Goal: Check status

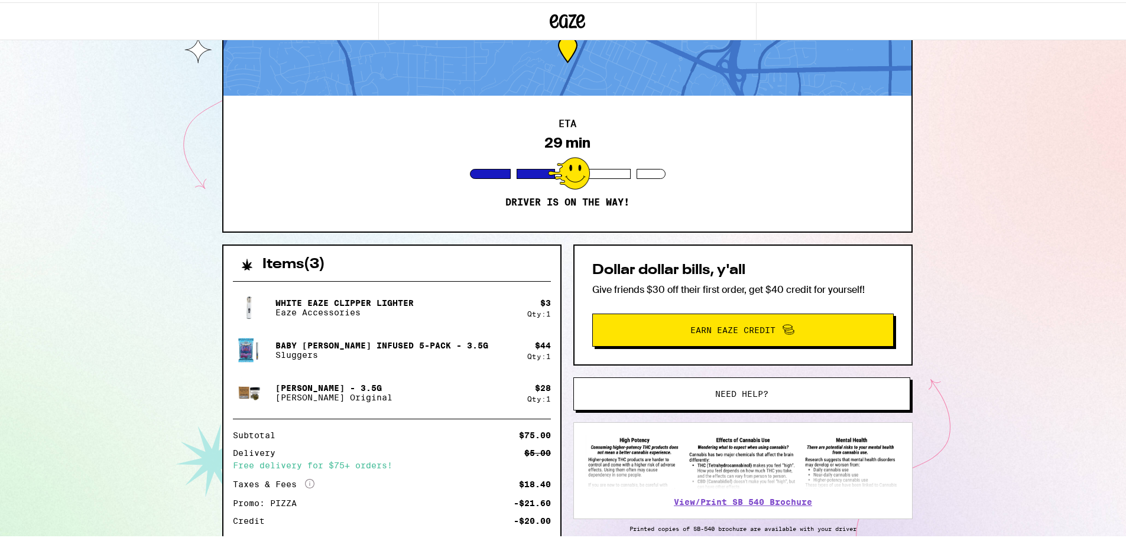
scroll to position [133, 0]
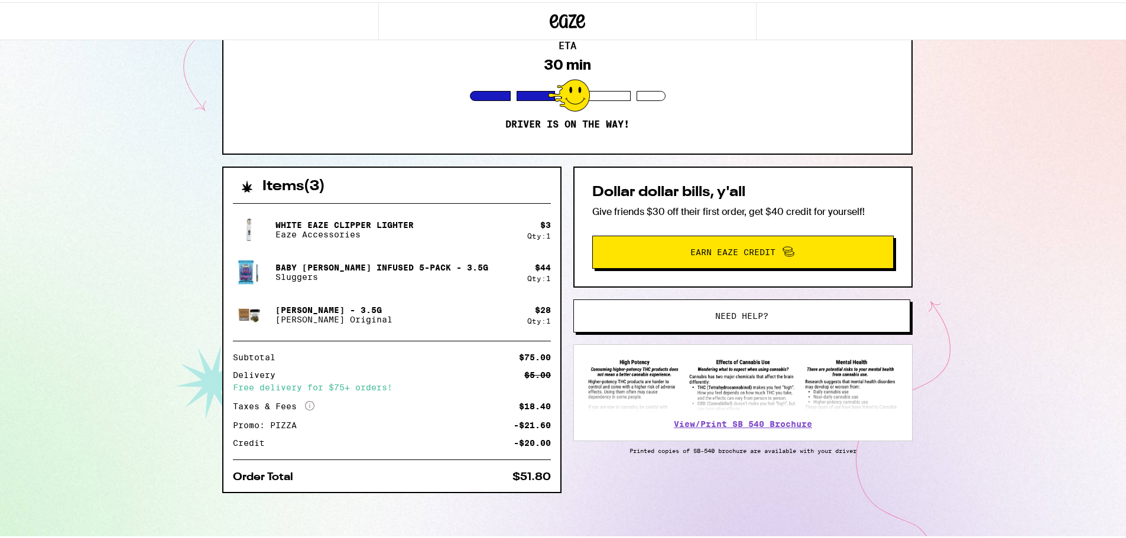
drag, startPoint x: 43, startPoint y: 348, endPoint x: 5, endPoint y: 342, distance: 37.7
click at [42, 348] on div "[STREET_ADDRESS] ETA 30 min Driver is on the way! Items ( 3 ) White Eaze Clippe…" at bounding box center [567, 202] width 1135 height 671
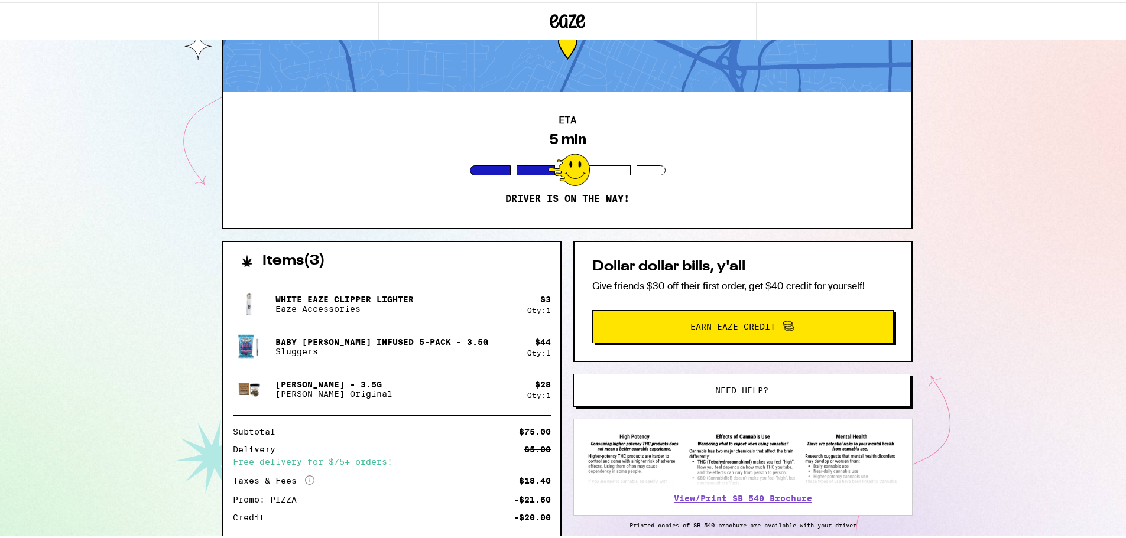
scroll to position [0, 0]
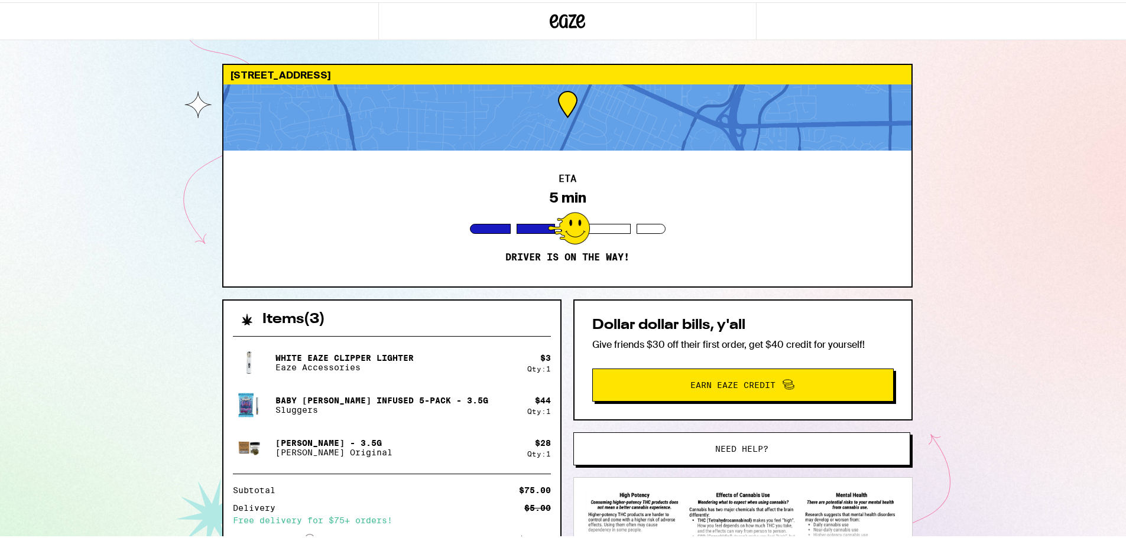
click at [382, 90] on div at bounding box center [567, 115] width 688 height 66
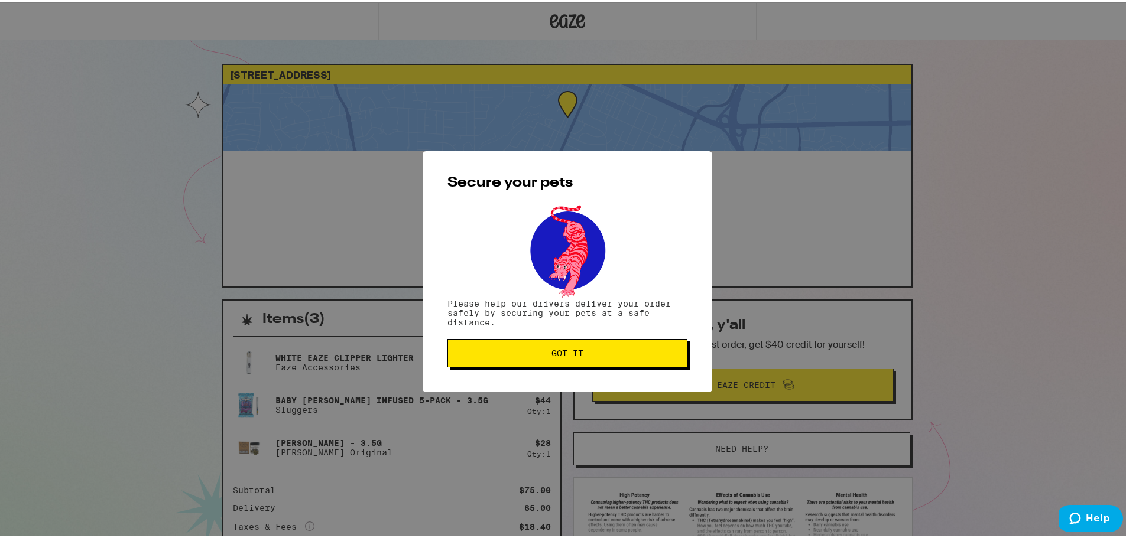
click at [527, 360] on button "Got it" at bounding box center [567, 351] width 240 height 28
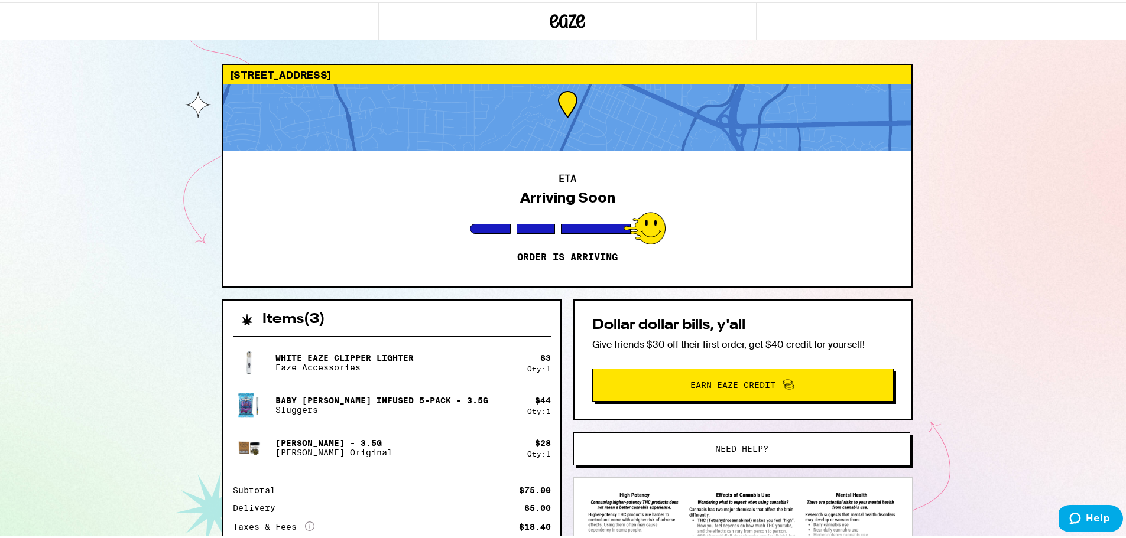
click at [314, 400] on p "Baby [PERSON_NAME] Infused 5-pack - 3.5g" at bounding box center [381, 398] width 213 height 9
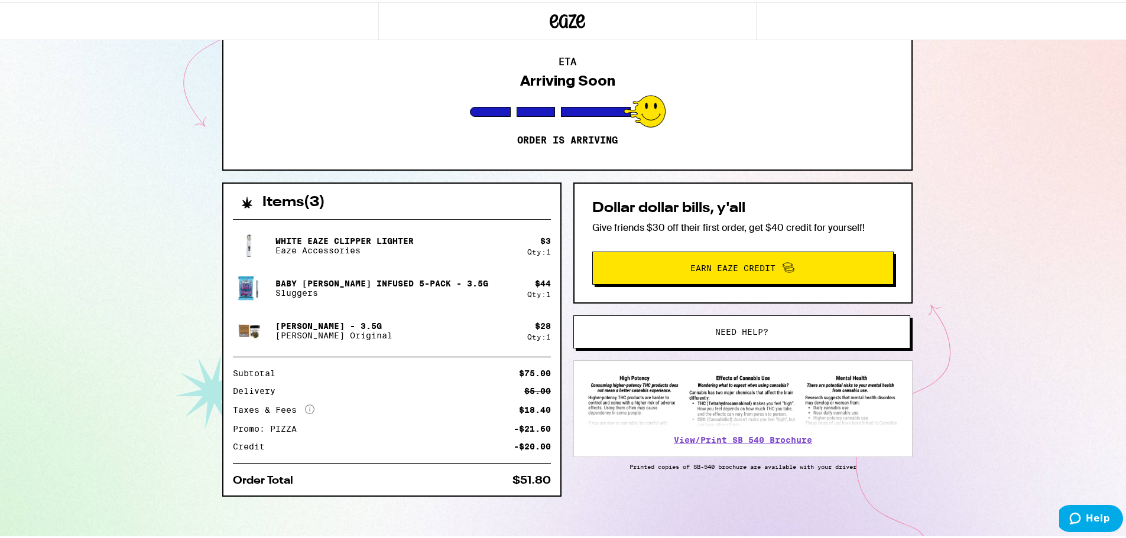
scroll to position [121, 0]
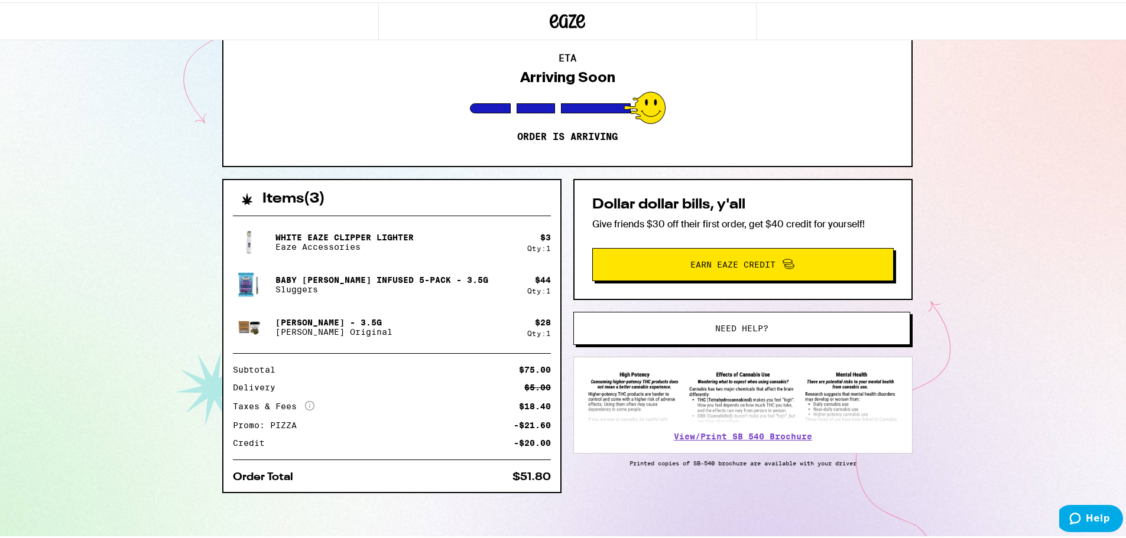
click at [262, 271] on div "Baby Griselda Infused 5-pack - 3.5g Sluggers" at bounding box center [380, 282] width 294 height 33
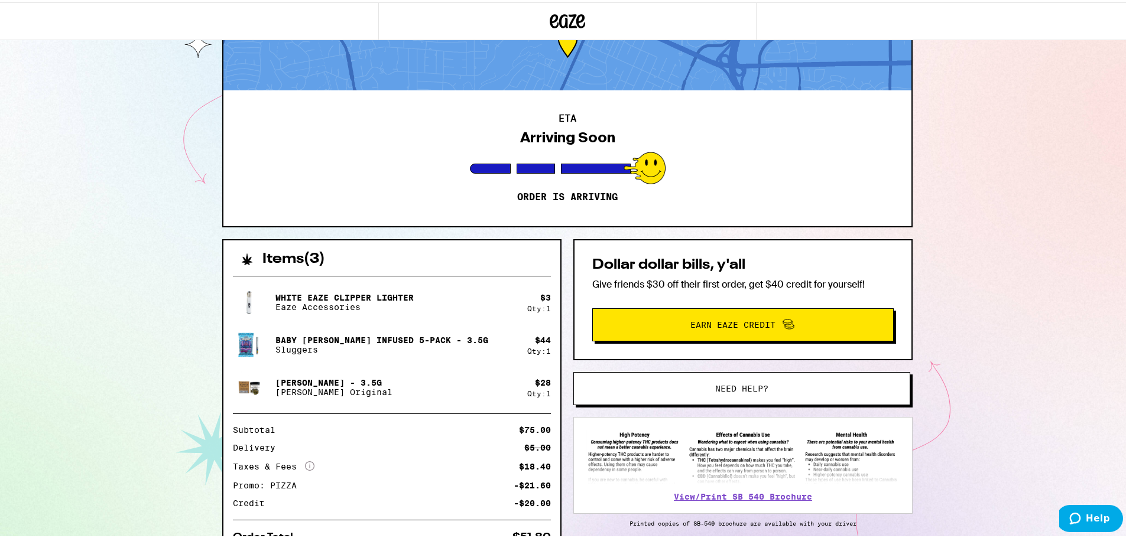
scroll to position [0, 0]
